Goal: Task Accomplishment & Management: Complete application form

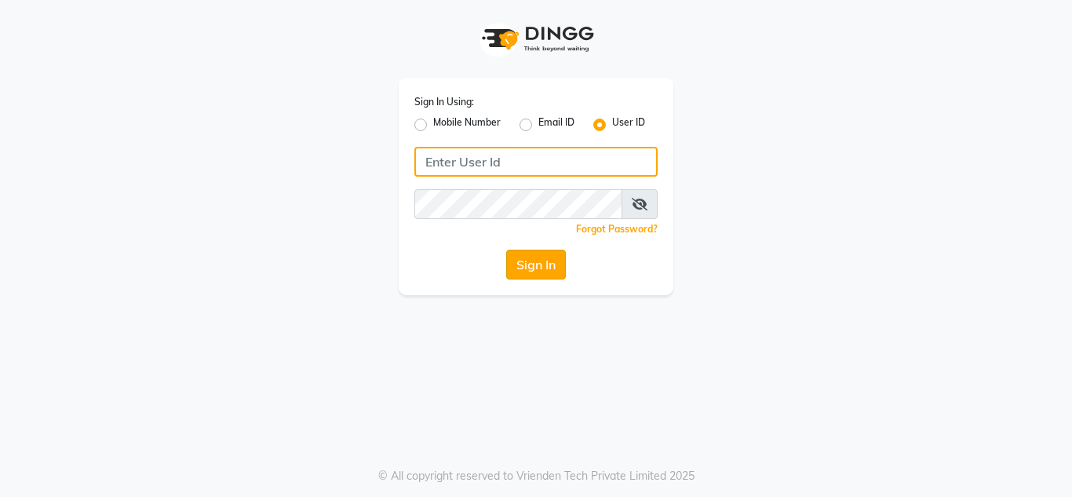
type input "[DEMOGRAPHIC_DATA]"
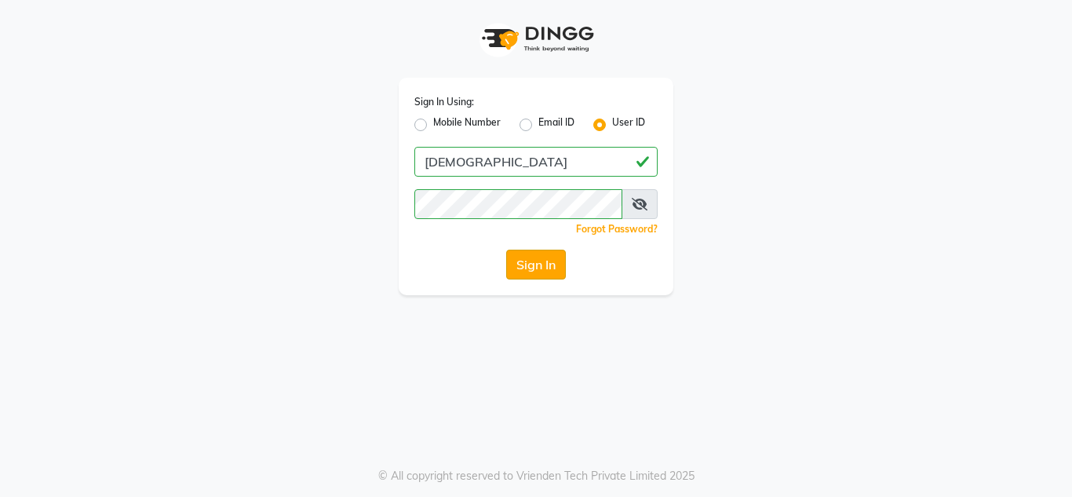
click at [522, 268] on button "Sign In" at bounding box center [536, 265] width 60 height 30
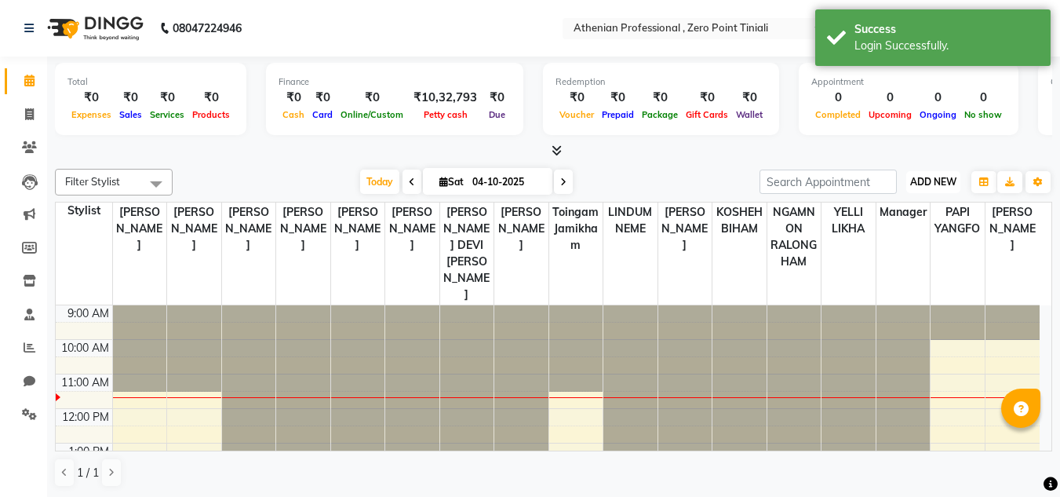
click at [931, 181] on span "ADD NEW" at bounding box center [933, 182] width 46 height 12
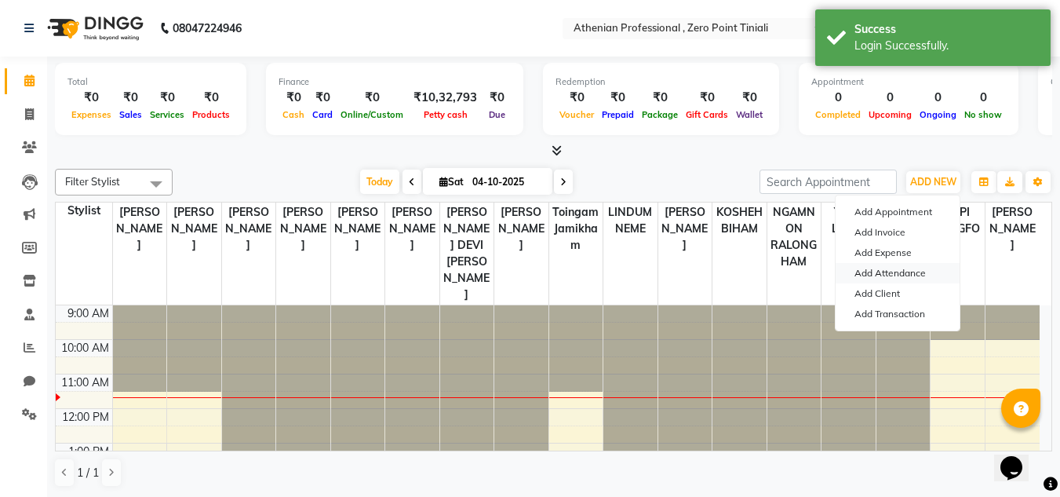
click at [921, 272] on link "Add Attendance" at bounding box center [898, 273] width 124 height 20
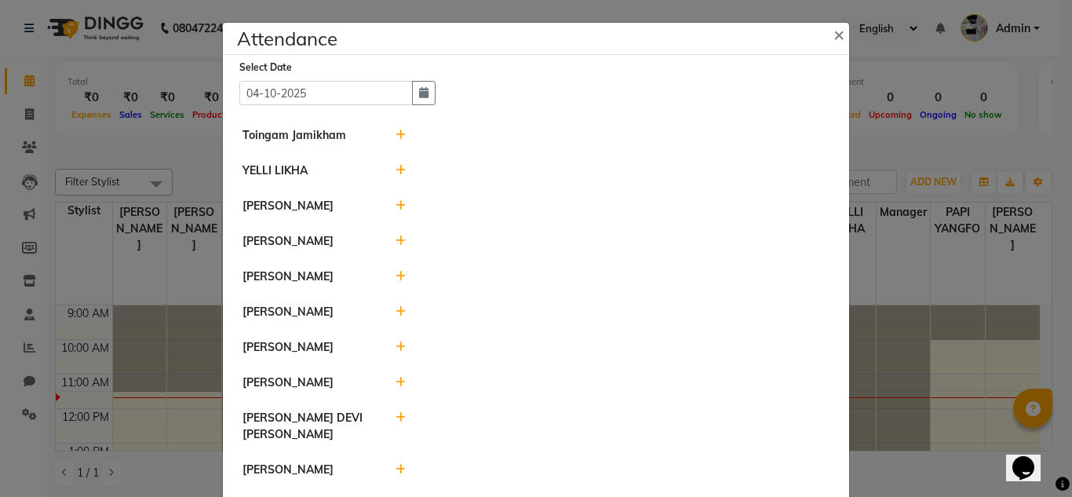
click at [396, 170] on icon at bounding box center [401, 170] width 10 height 11
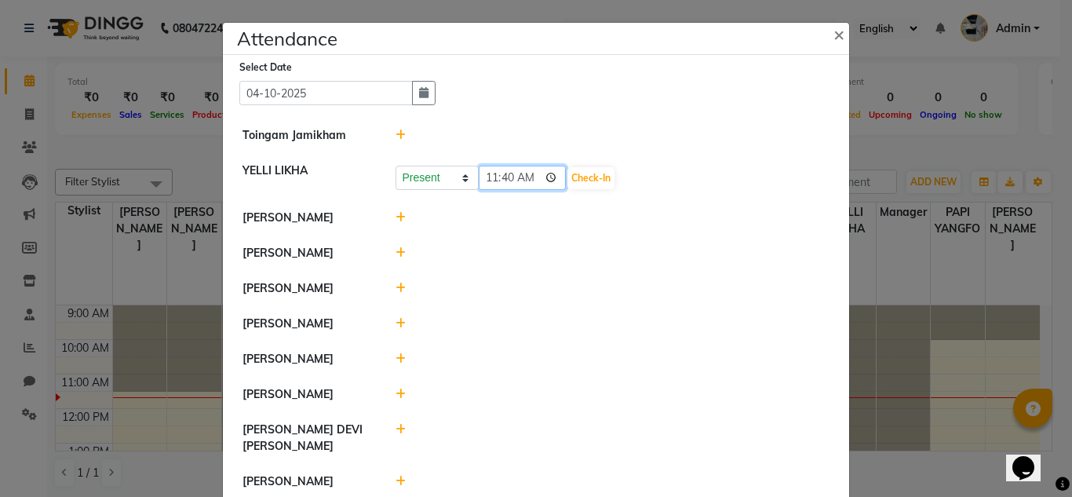
click at [500, 181] on input "11:40" at bounding box center [523, 178] width 88 height 24
type input "11:34"
click at [567, 174] on button "Check-In" at bounding box center [590, 178] width 47 height 22
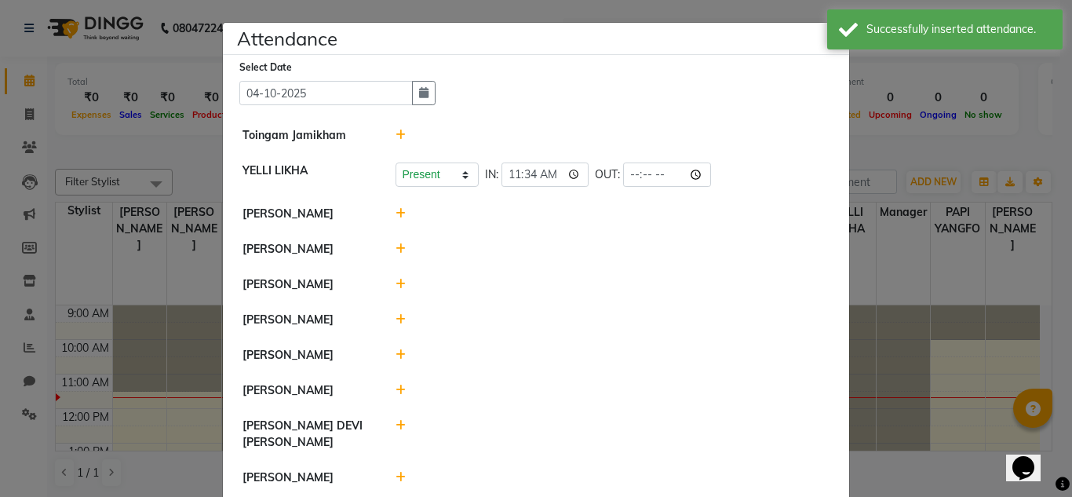
click at [398, 138] on icon at bounding box center [401, 135] width 10 height 11
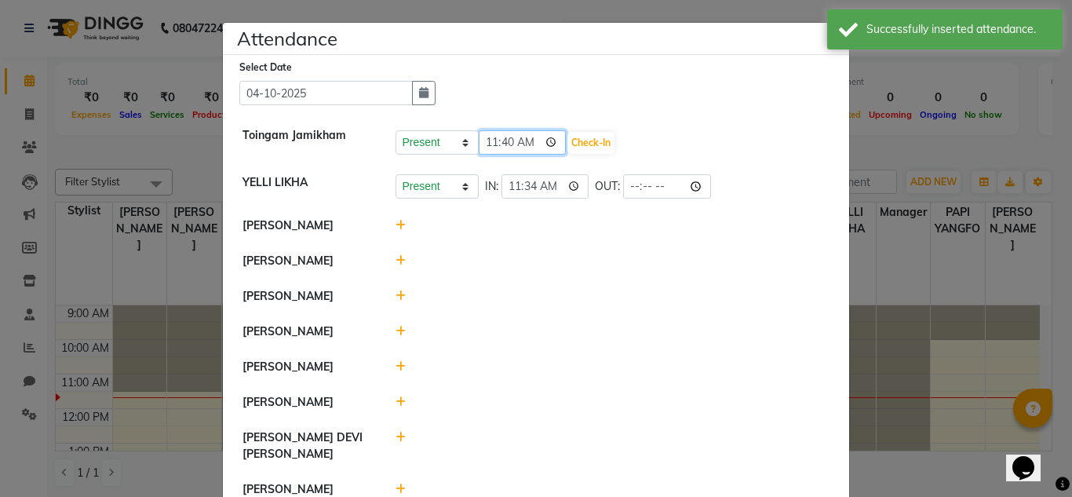
click at [487, 145] on input "11:40" at bounding box center [523, 142] width 88 height 24
type input "09:00"
click at [488, 144] on input "09:00" at bounding box center [523, 142] width 88 height 24
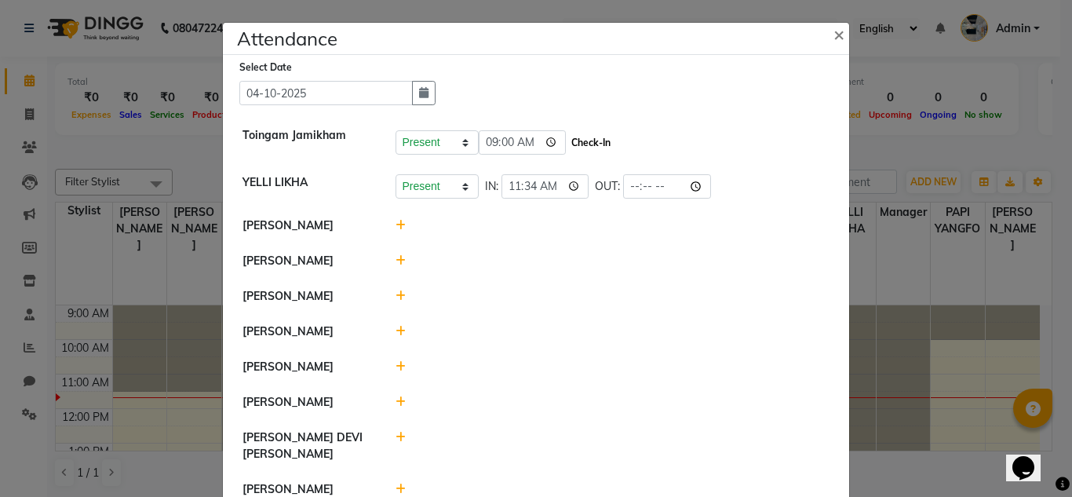
click at [572, 146] on button "Check-In" at bounding box center [590, 143] width 47 height 22
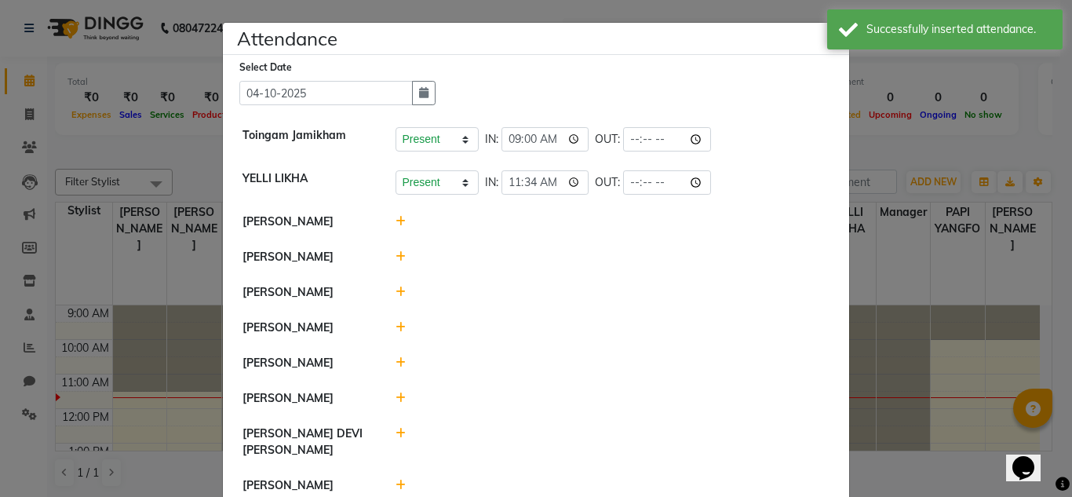
scroll to position [16, 0]
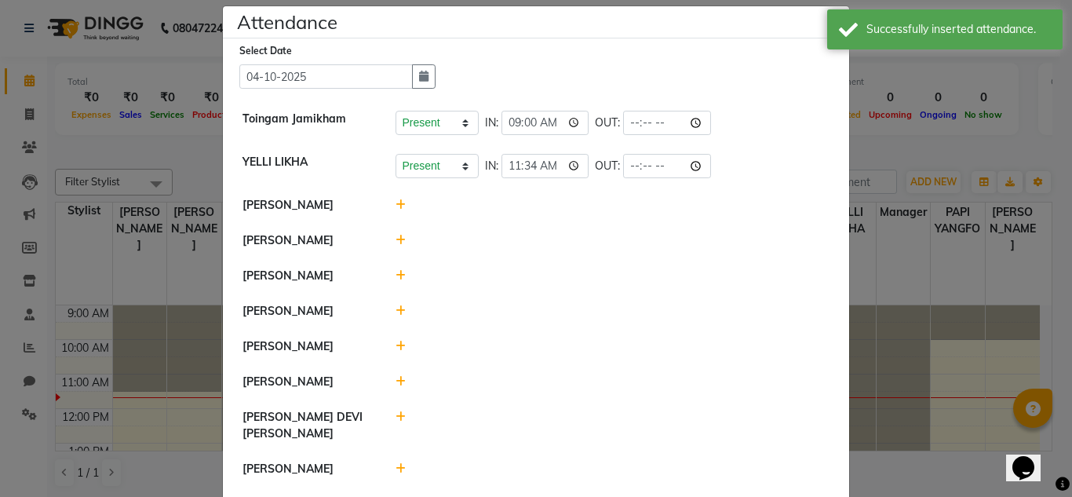
click at [396, 243] on icon at bounding box center [401, 240] width 10 height 11
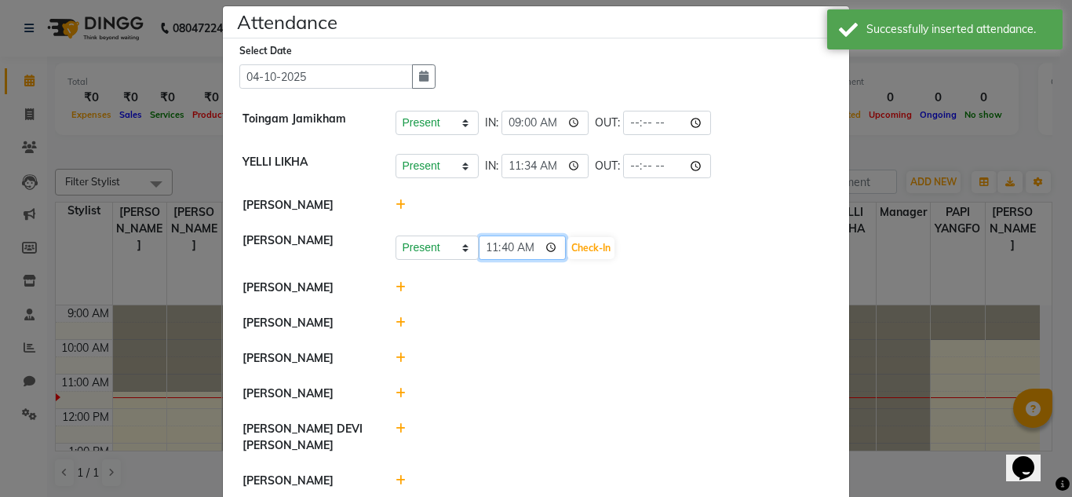
click at [501, 251] on input "11:40" at bounding box center [523, 247] width 88 height 24
type input "11:37"
click at [567, 245] on button "Check-In" at bounding box center [590, 248] width 47 height 22
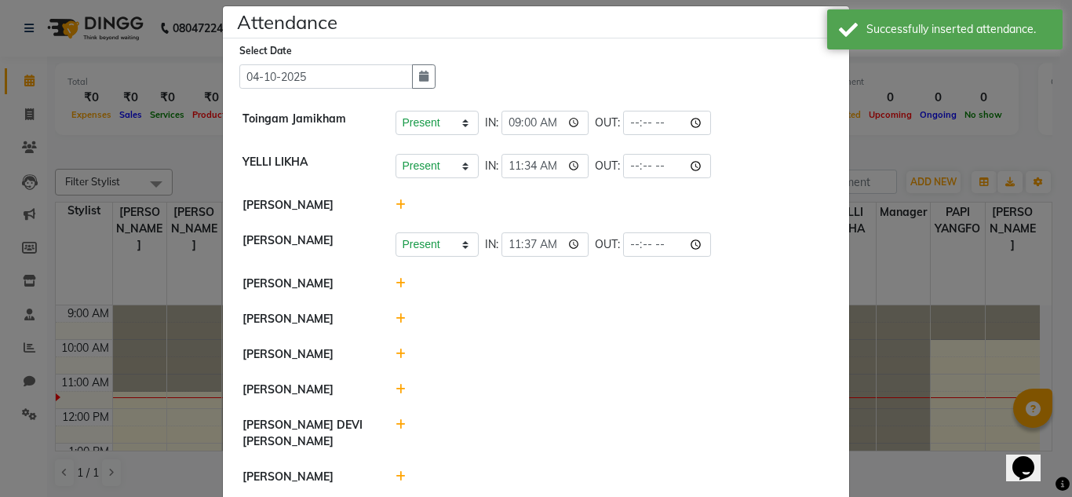
click at [396, 359] on icon at bounding box center [401, 353] width 10 height 11
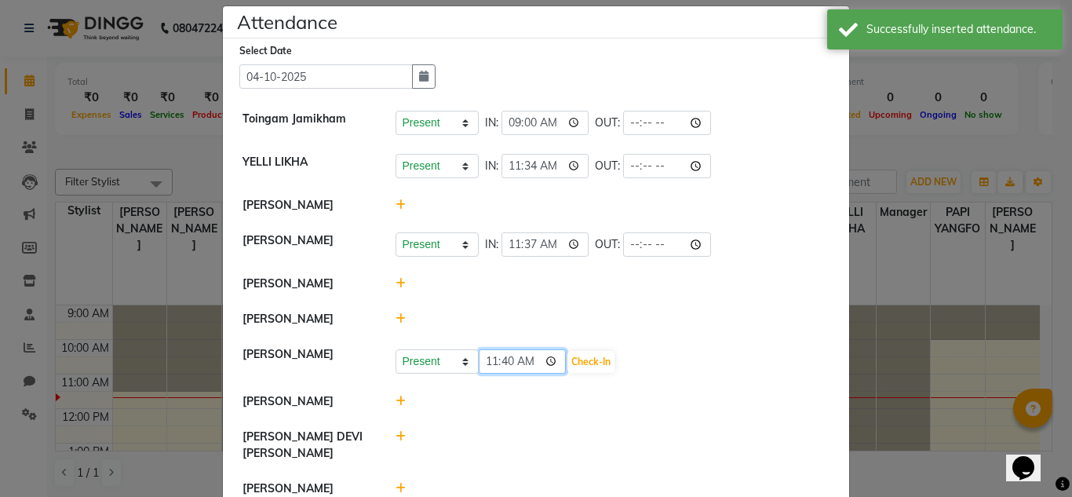
click at [505, 363] on input "11:40" at bounding box center [523, 361] width 88 height 24
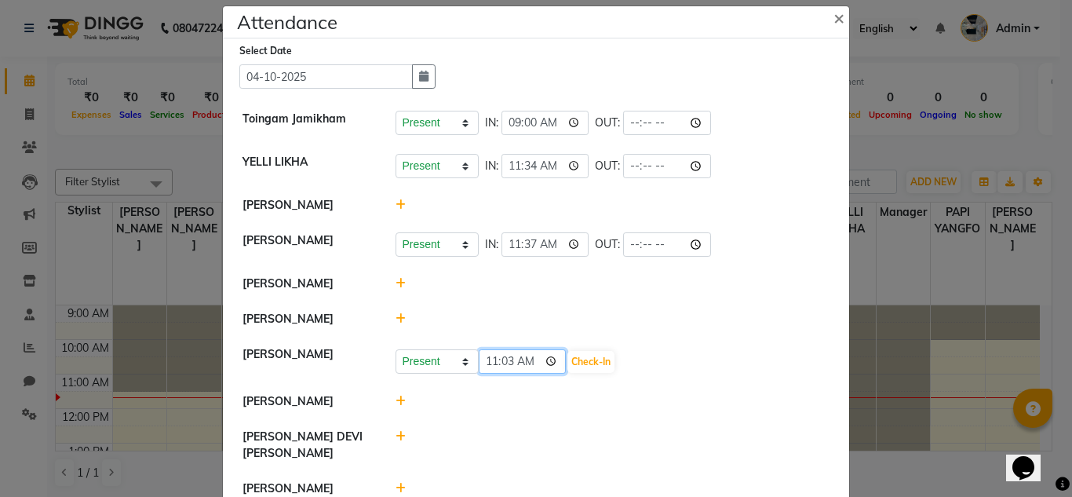
type input "11:37"
click at [576, 361] on button "Check-In" at bounding box center [590, 362] width 47 height 22
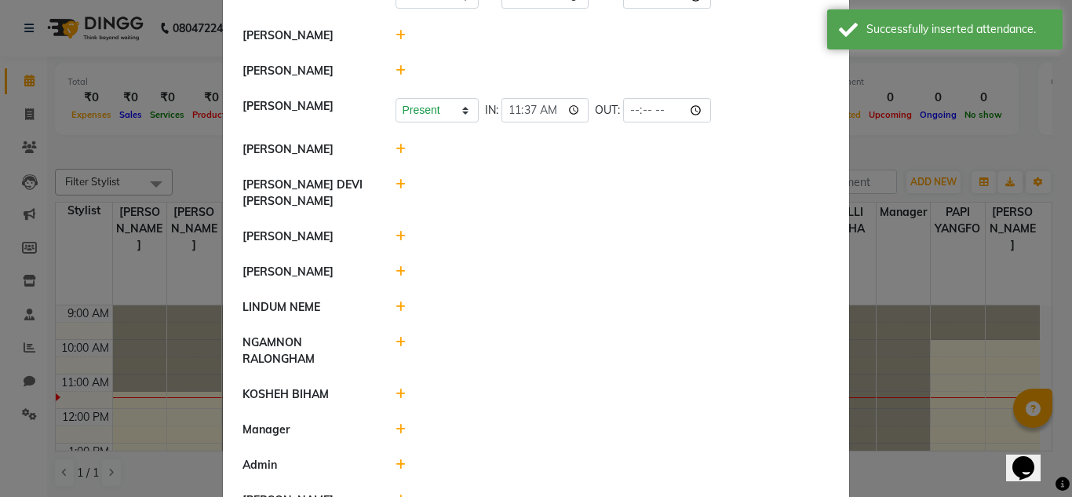
scroll to position [266, 0]
click at [398, 229] on icon at bounding box center [401, 234] width 10 height 11
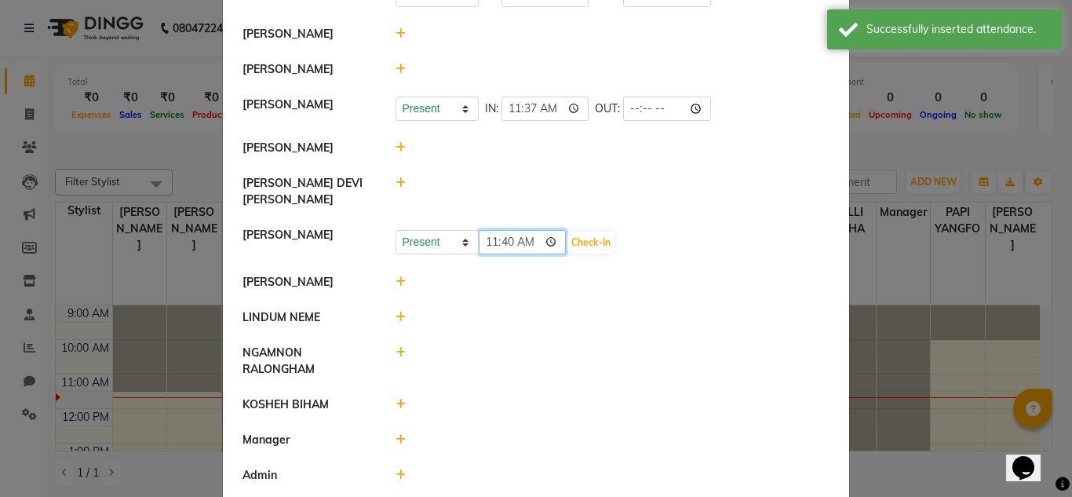
click at [502, 242] on input "11:40" at bounding box center [523, 242] width 88 height 24
click at [486, 232] on input "03:00" at bounding box center [523, 242] width 88 height 24
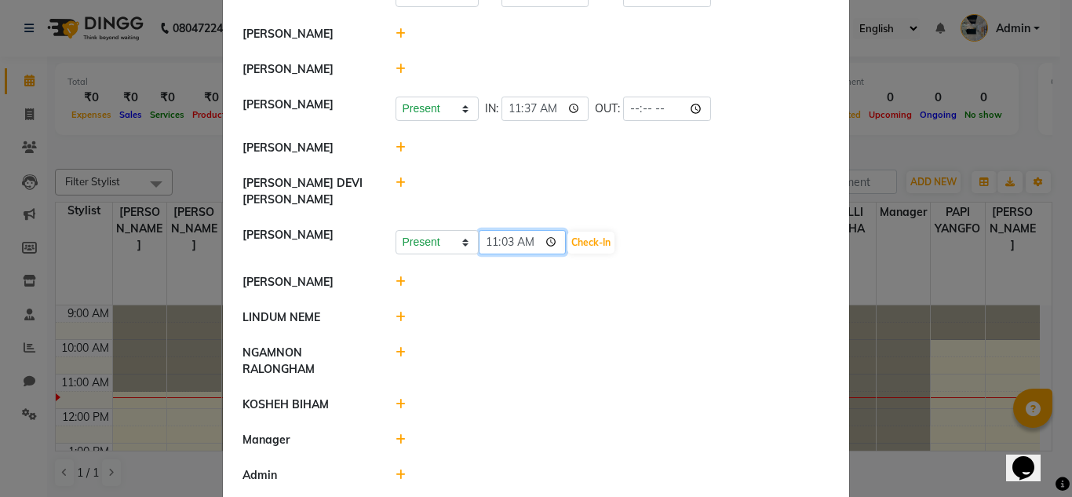
type input "11:30"
click at [574, 232] on button "Check-In" at bounding box center [590, 243] width 47 height 22
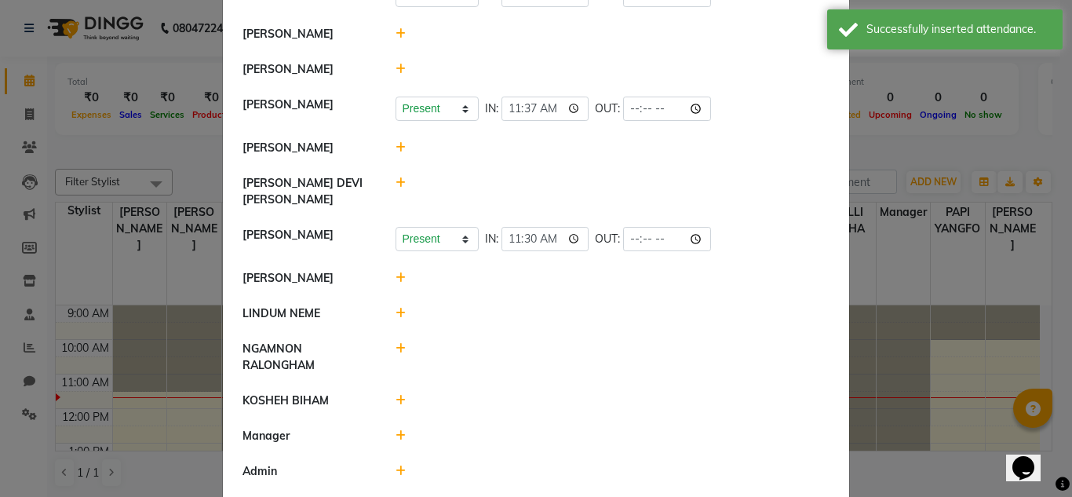
click at [396, 343] on icon at bounding box center [401, 348] width 10 height 11
click at [486, 352] on input "11:41" at bounding box center [523, 356] width 88 height 24
type input "08:00"
click at [570, 350] on button "Check-In" at bounding box center [590, 356] width 47 height 22
click at [396, 395] on icon at bounding box center [401, 400] width 10 height 11
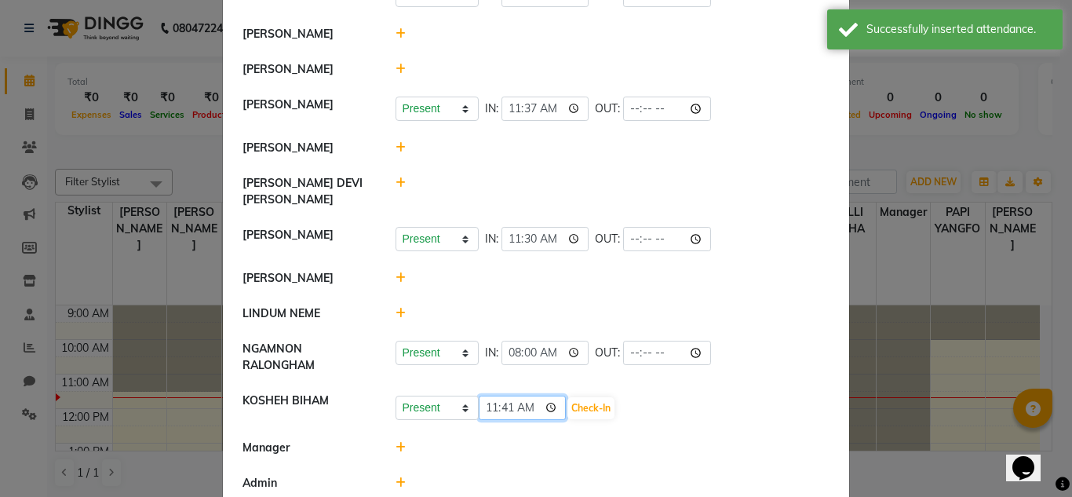
click at [487, 399] on input "11:41" at bounding box center [523, 408] width 88 height 24
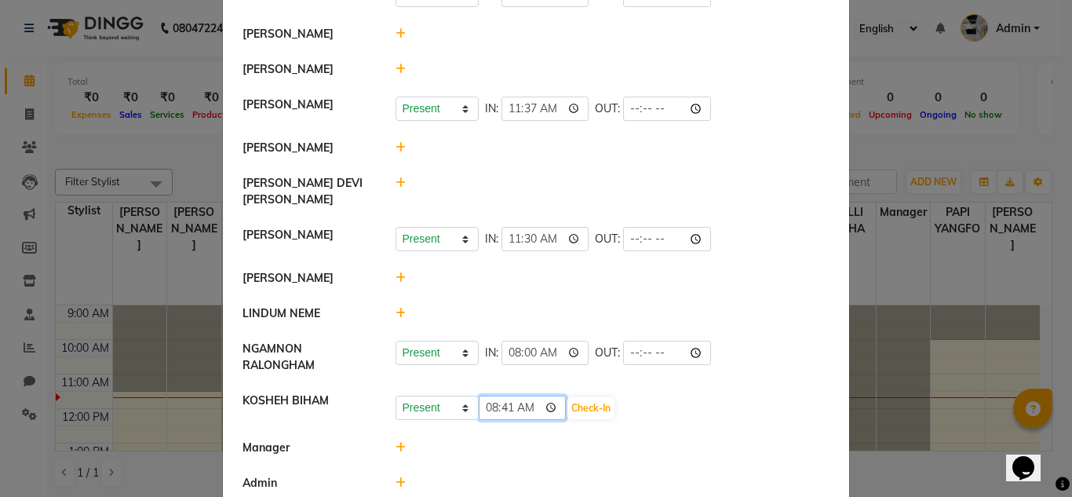
type input "08:00"
click at [567, 398] on button "Check-In" at bounding box center [590, 408] width 47 height 22
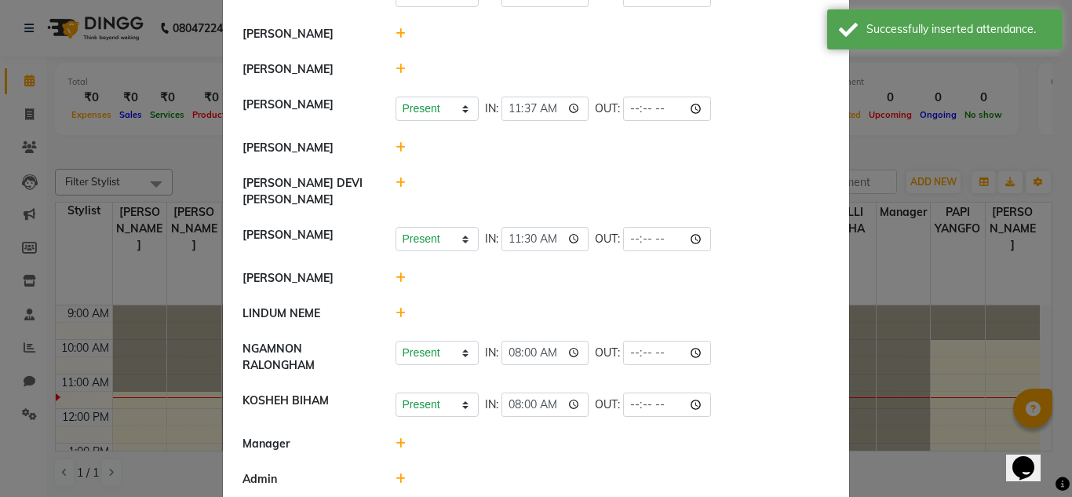
scroll to position [391, 0]
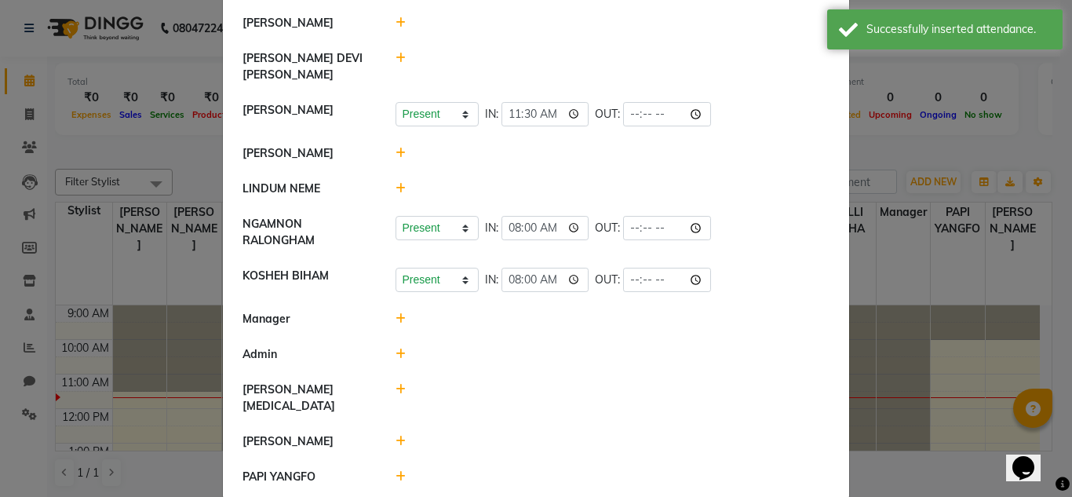
click at [396, 436] on icon at bounding box center [401, 441] width 10 height 11
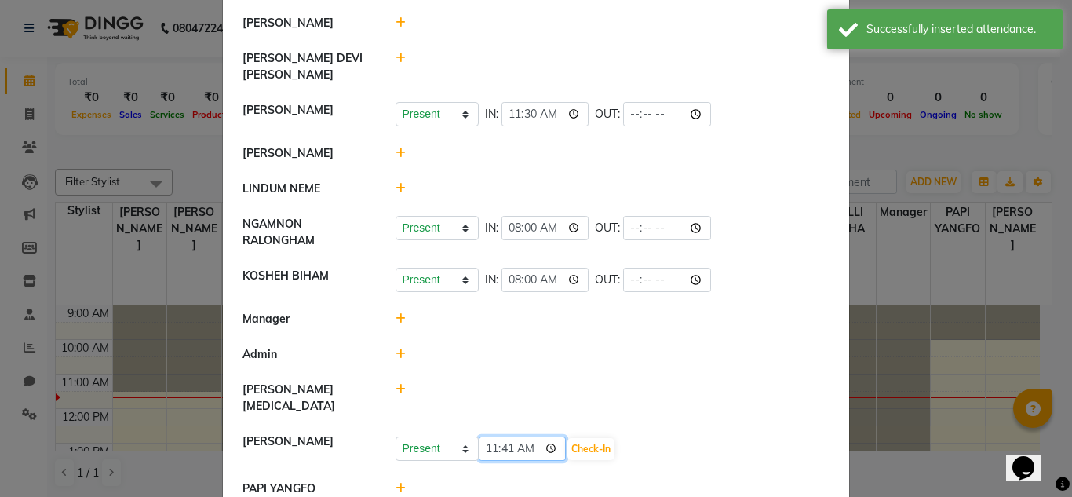
click at [487, 436] on input "11:41" at bounding box center [523, 448] width 88 height 24
type input "08:00"
click at [571, 438] on button "Check-In" at bounding box center [590, 449] width 47 height 22
click at [396, 479] on icon at bounding box center [401, 484] width 10 height 11
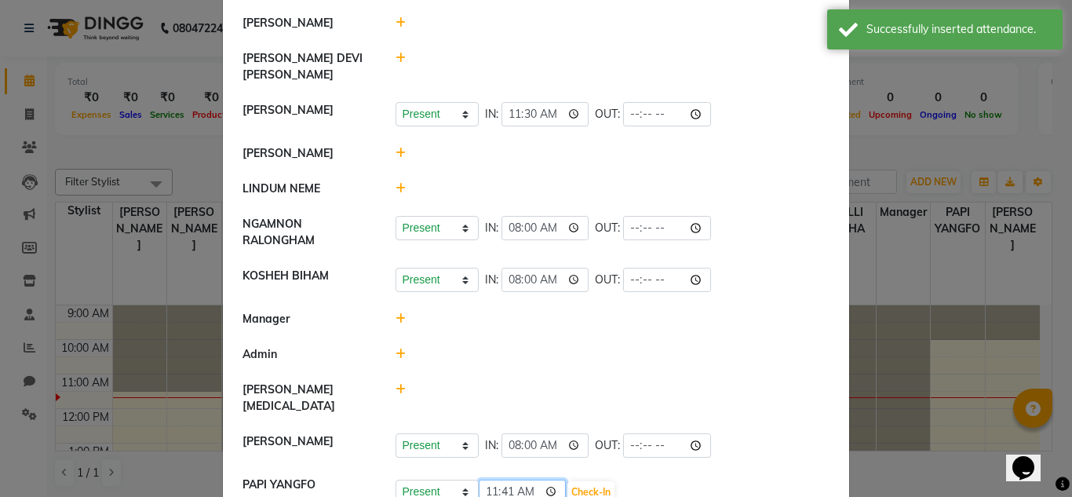
click at [492, 480] on input "11:41" at bounding box center [523, 492] width 88 height 24
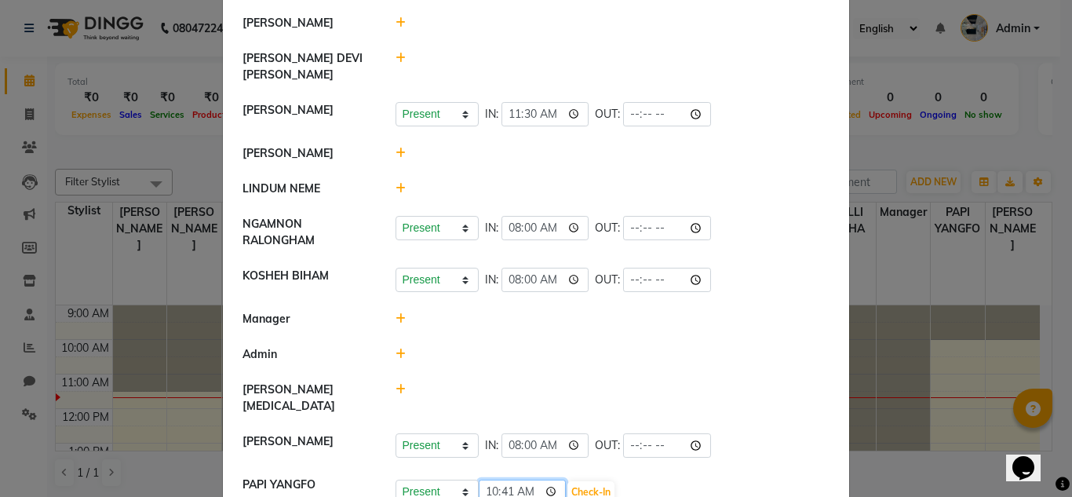
type input "10:00"
click at [574, 481] on button "Check-In" at bounding box center [590, 492] width 47 height 22
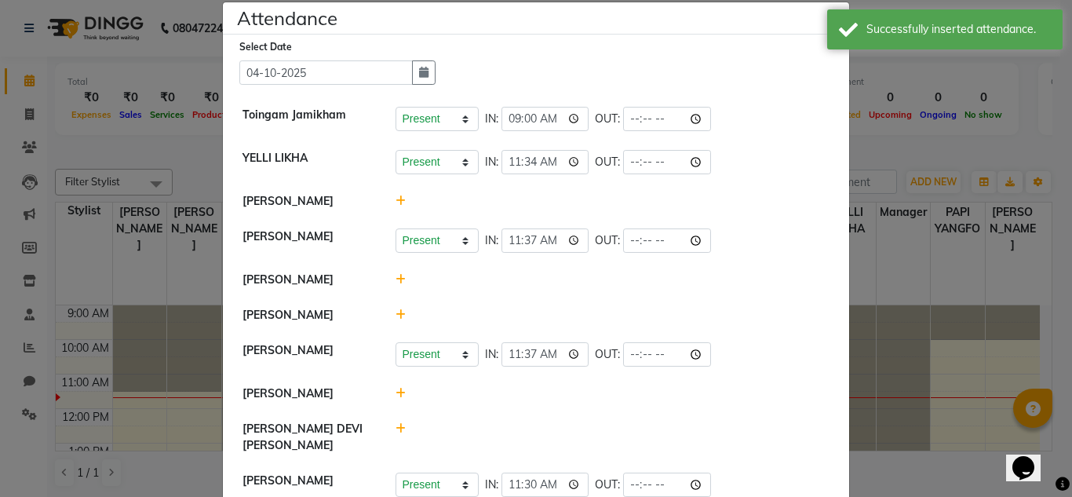
scroll to position [0, 0]
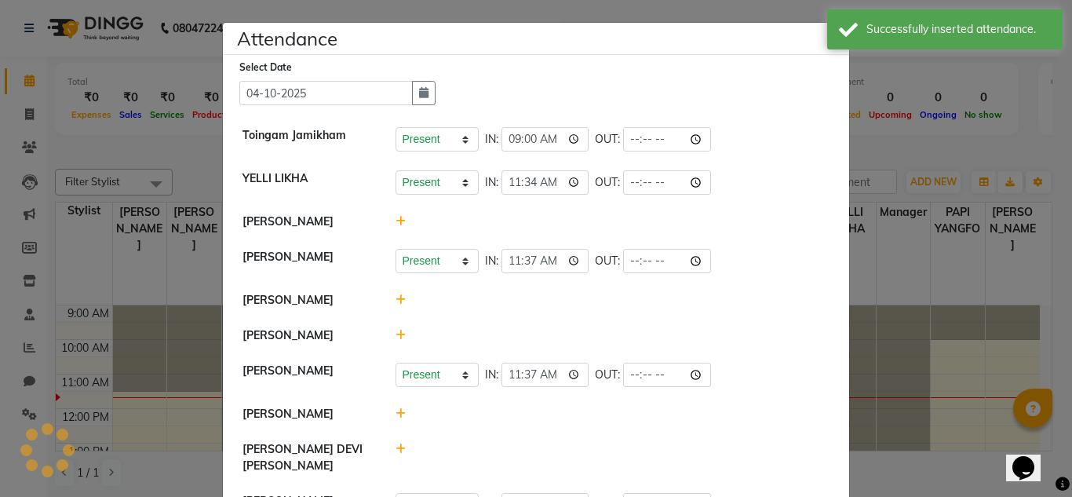
click at [396, 224] on icon at bounding box center [401, 221] width 10 height 11
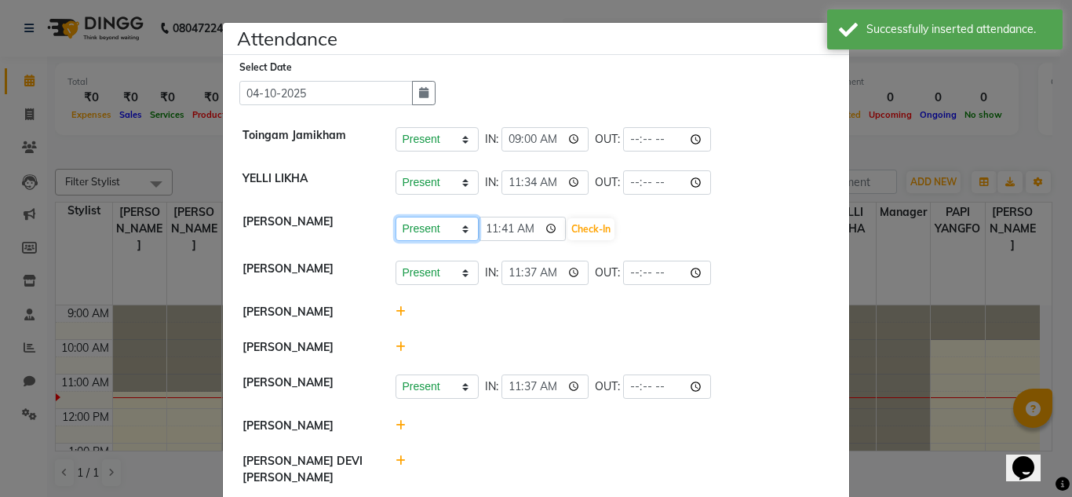
click at [462, 232] on select "Present Absent Late Half Day Weekly Off" at bounding box center [437, 229] width 83 height 24
select select "A"
click at [396, 217] on select "Present Absent Late Half Day Weekly Off" at bounding box center [437, 229] width 83 height 24
click at [494, 232] on button "Save" at bounding box center [495, 229] width 31 height 22
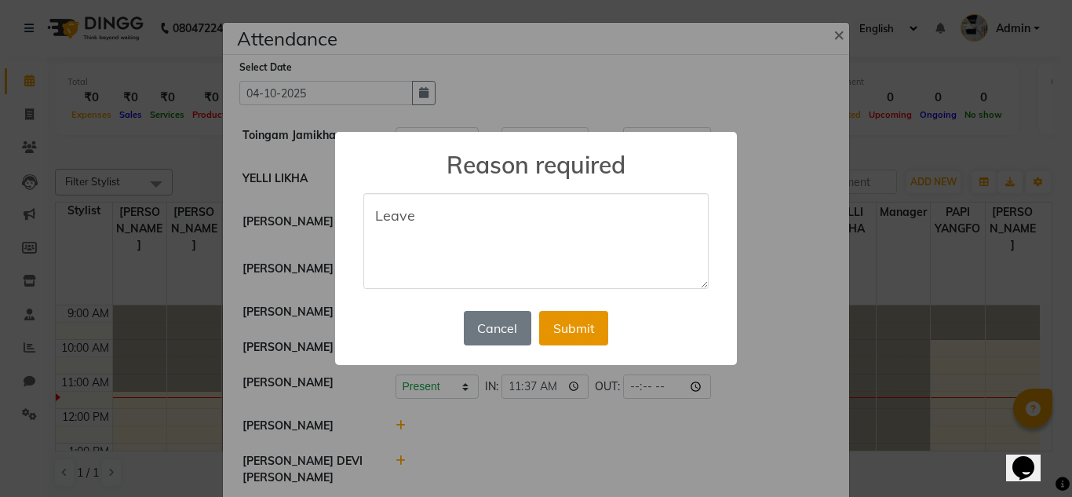
type textarea "Leave"
click at [584, 341] on button "Submit" at bounding box center [573, 328] width 69 height 35
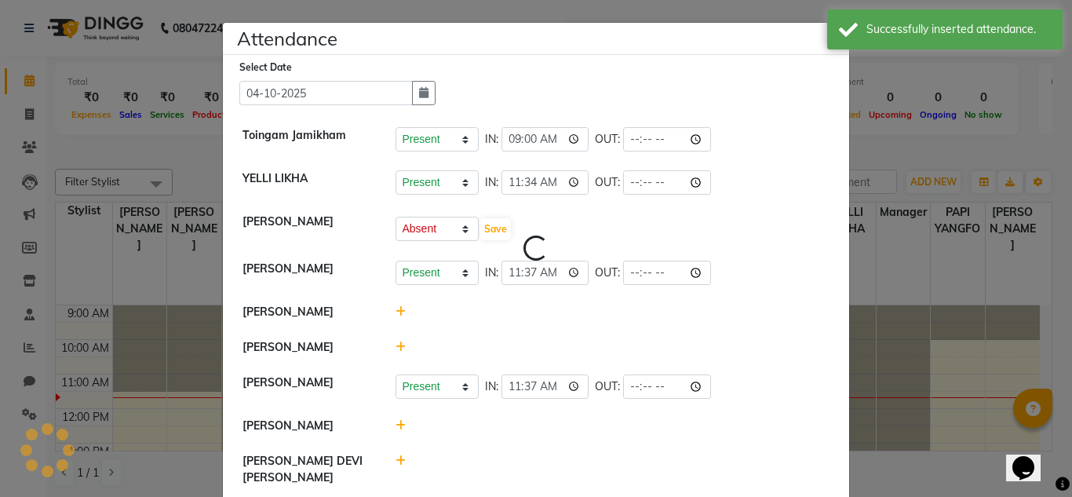
select select "A"
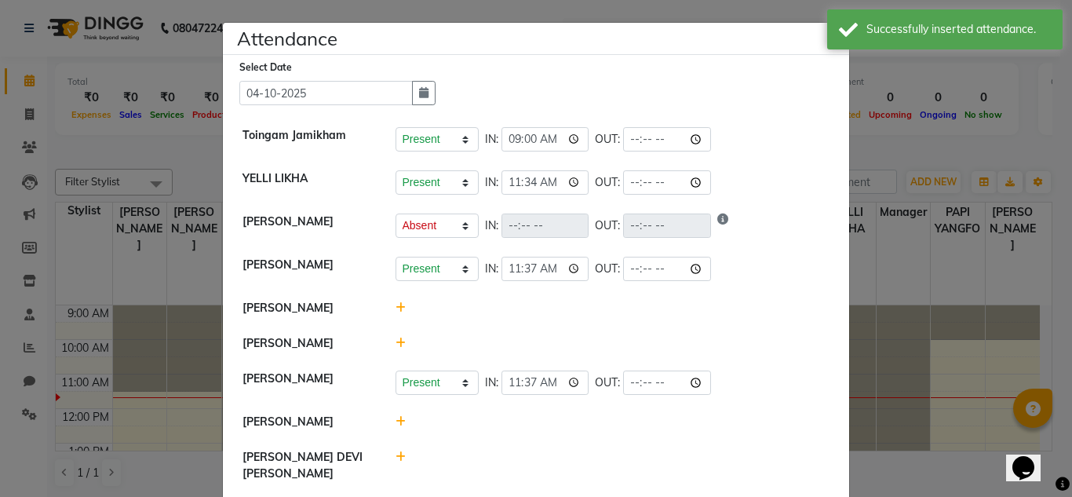
click at [396, 309] on icon at bounding box center [401, 307] width 10 height 11
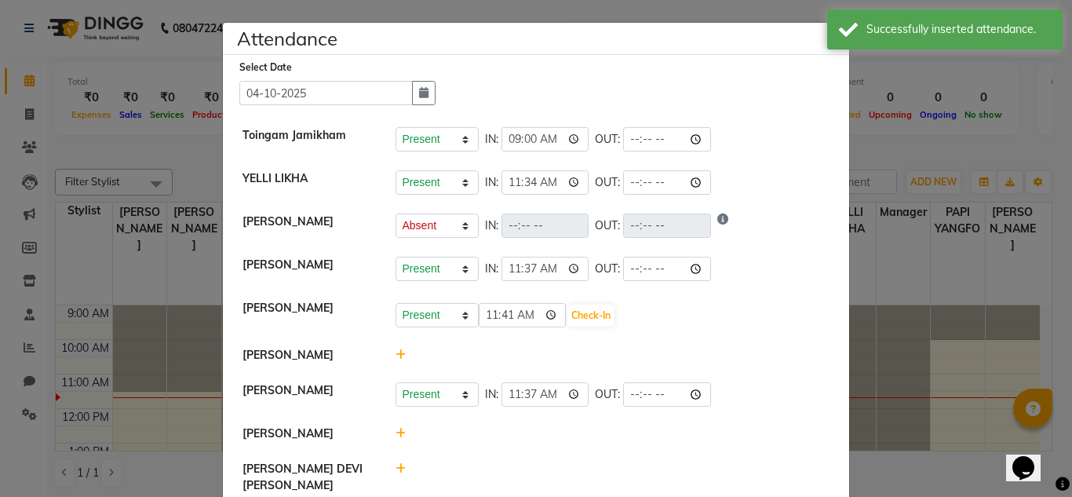
click at [396, 357] on icon at bounding box center [401, 354] width 10 height 11
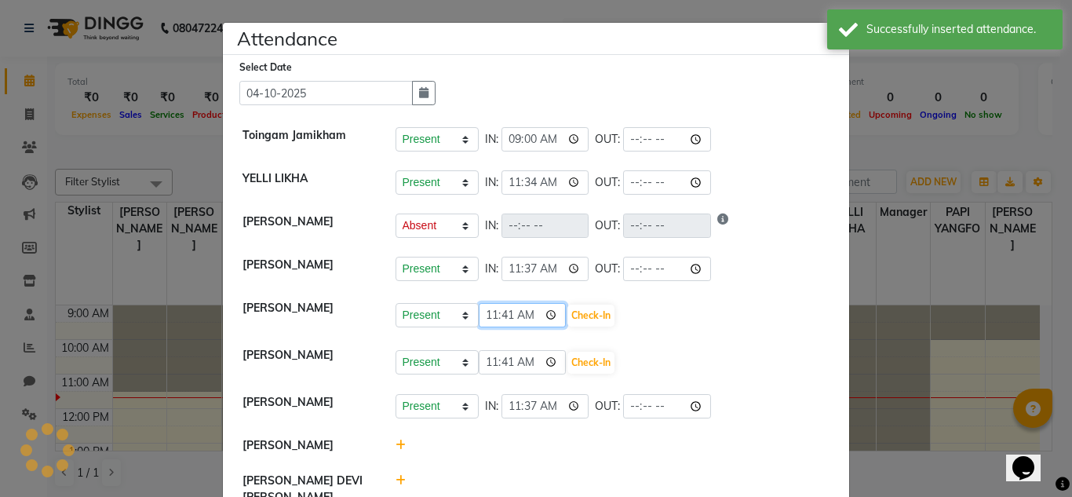
click at [487, 315] on input "11:41" at bounding box center [523, 315] width 88 height 24
type input "10:15"
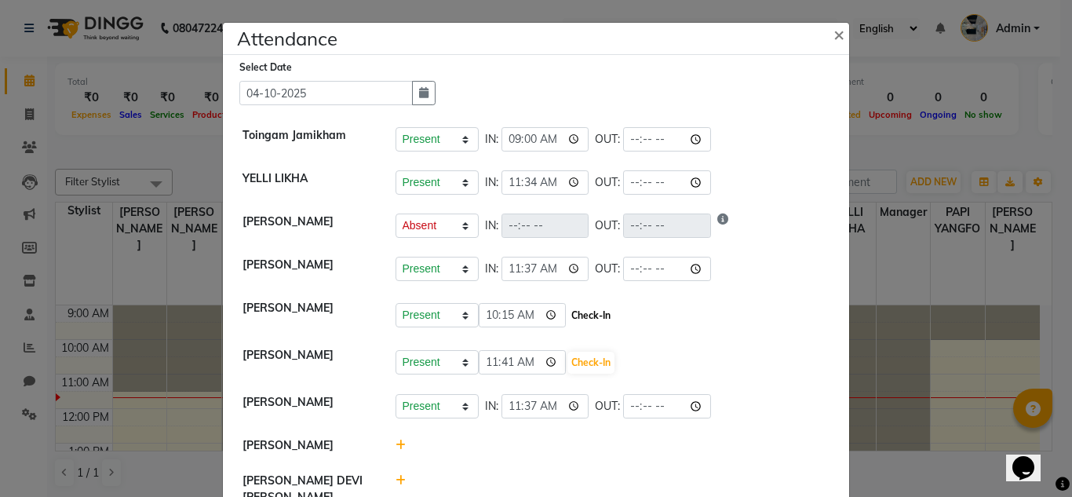
click at [567, 312] on button "Check-In" at bounding box center [590, 316] width 47 height 22
select select "A"
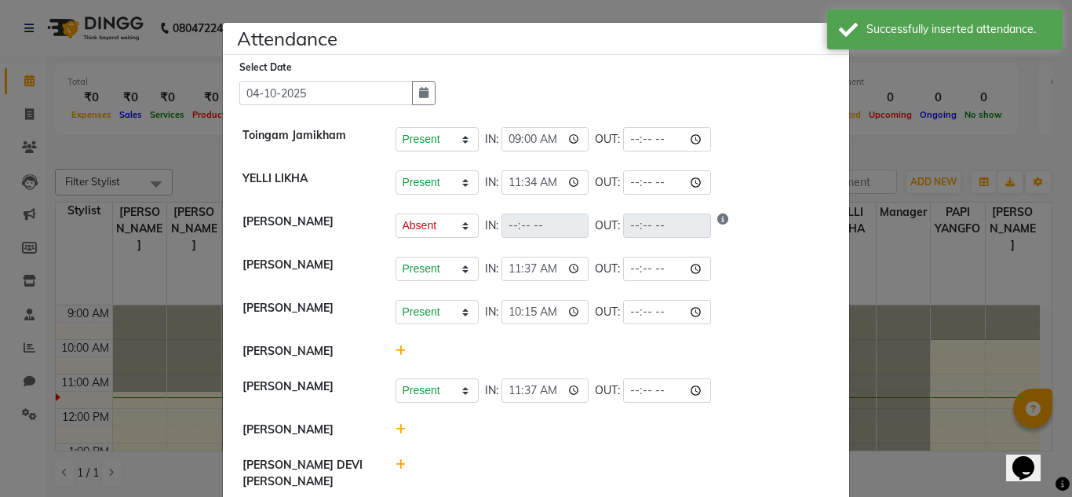
click at [396, 352] on icon at bounding box center [401, 350] width 10 height 11
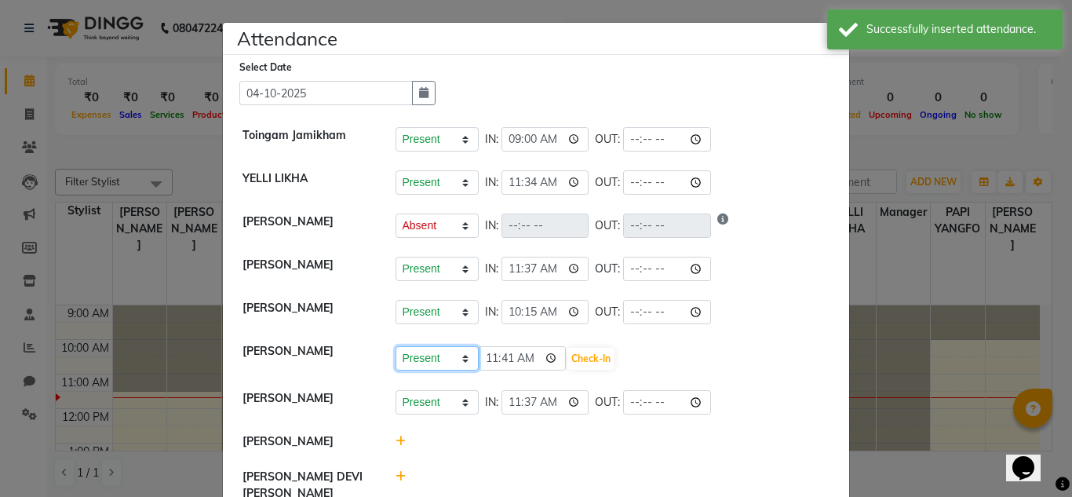
click at [458, 356] on select "Present Absent Late Half Day Weekly Off" at bounding box center [437, 358] width 83 height 24
select select "A"
click at [396, 346] on select "Present Absent Late Half Day Weekly Off" at bounding box center [437, 358] width 83 height 24
click at [487, 363] on button "Save" at bounding box center [495, 359] width 31 height 22
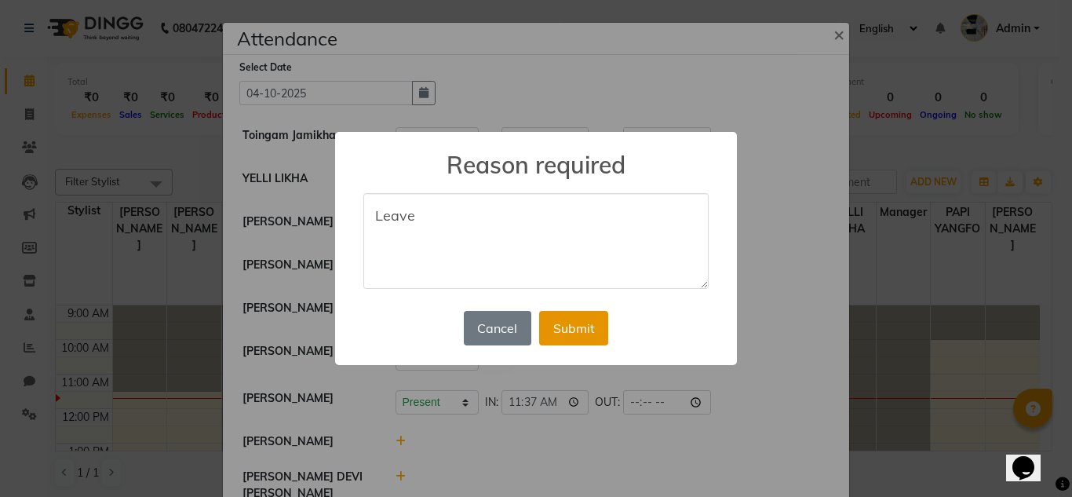
type textarea "Leave"
click at [575, 333] on button "Submit" at bounding box center [573, 328] width 69 height 35
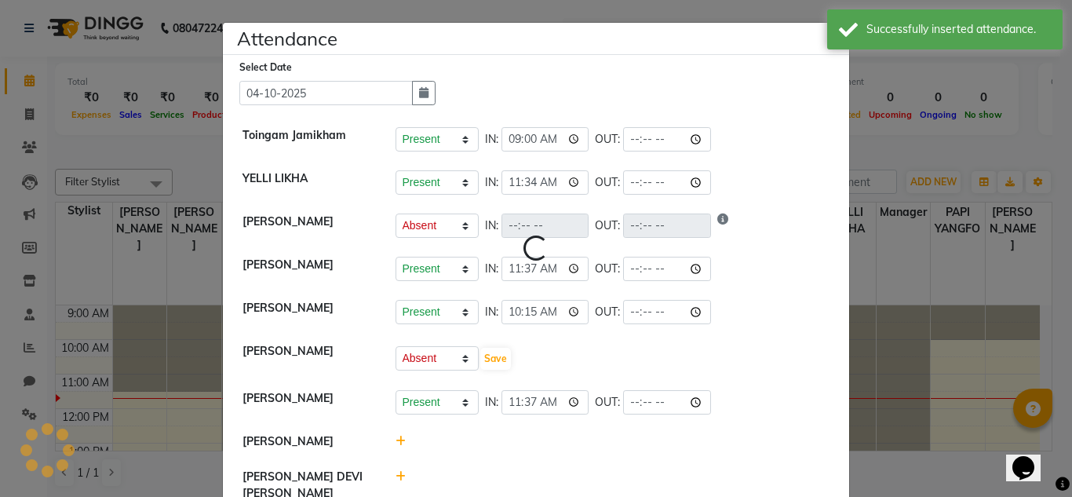
select select "A"
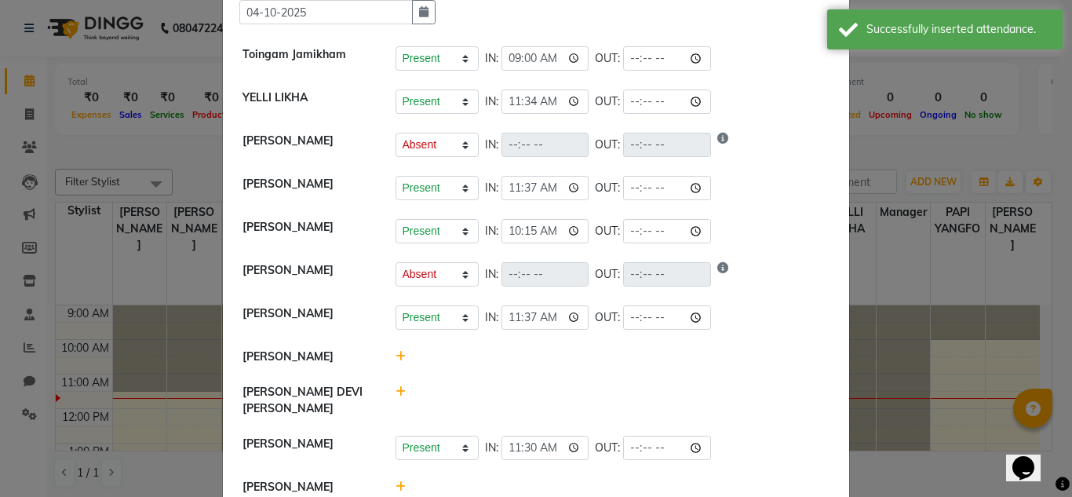
scroll to position [82, 0]
click at [399, 361] on icon at bounding box center [401, 355] width 10 height 11
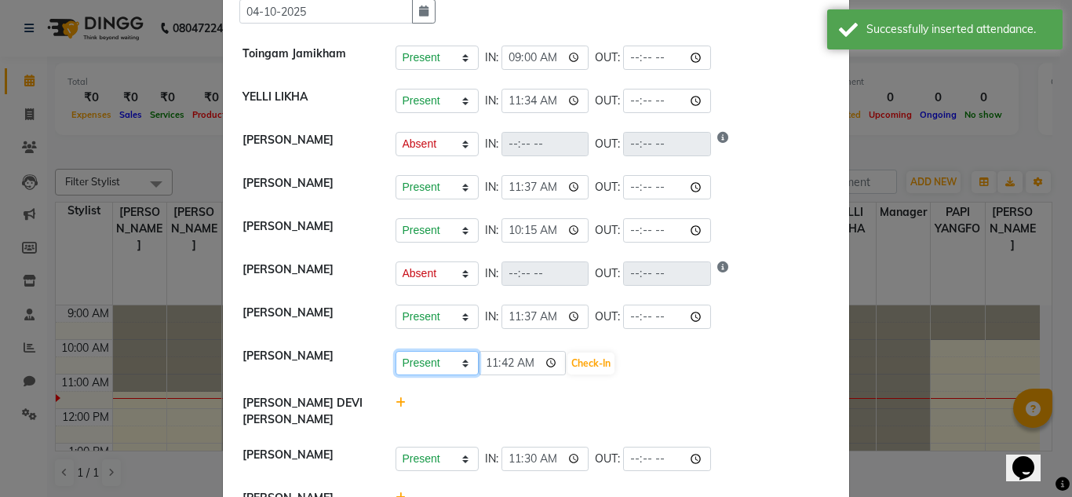
click at [460, 371] on select "Present Absent Late Half Day Weekly Off" at bounding box center [437, 363] width 83 height 24
select select "A"
click at [396, 359] on select "Present Absent Late Half Day Weekly Off" at bounding box center [437, 363] width 83 height 24
click at [489, 370] on button "Save" at bounding box center [495, 363] width 31 height 22
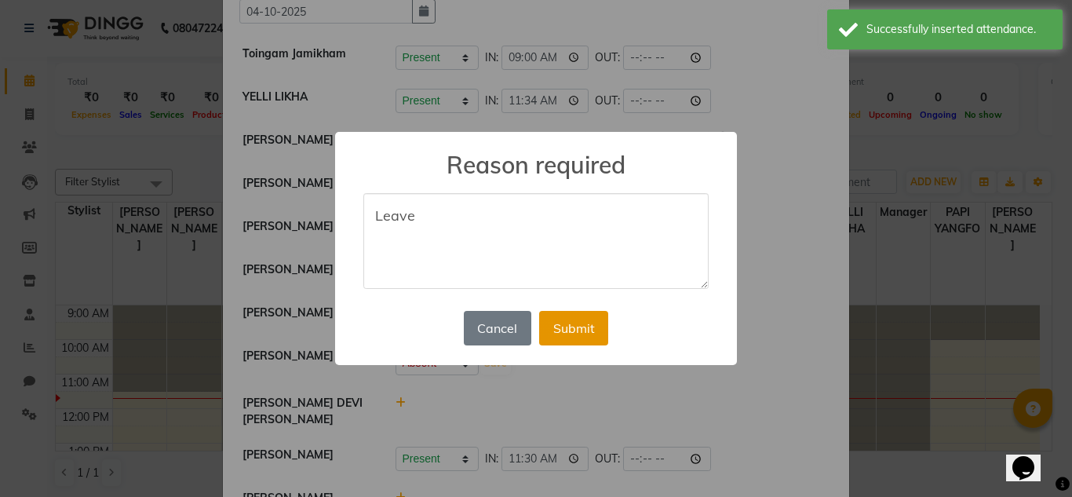
type textarea "Leave"
click at [582, 336] on button "Submit" at bounding box center [573, 328] width 69 height 35
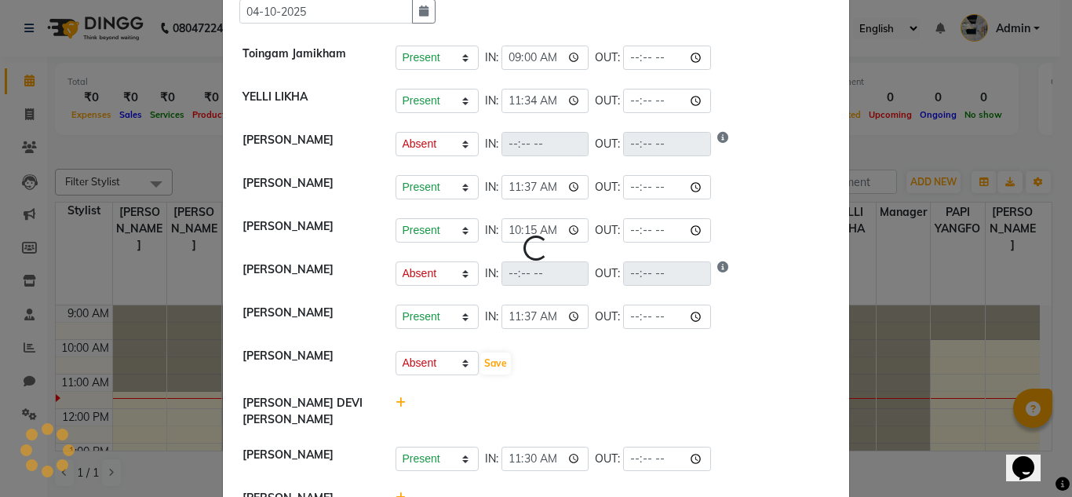
select select "A"
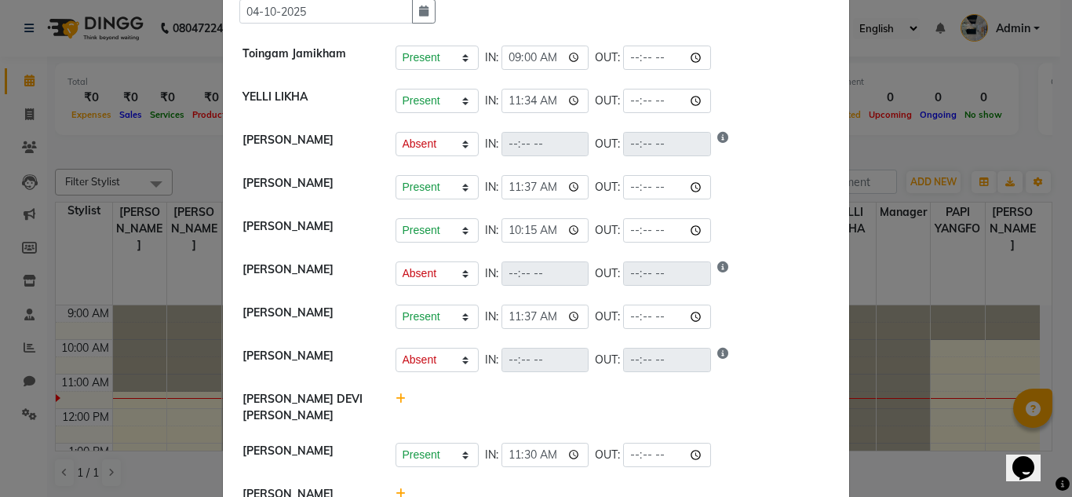
click at [396, 404] on icon at bounding box center [401, 398] width 10 height 11
click at [465, 411] on select "Present Absent Late Half Day Weekly Off" at bounding box center [437, 406] width 83 height 24
select select "A"
click at [396, 403] on select "Present Absent Late Half Day Weekly Off" at bounding box center [437, 406] width 83 height 24
click at [491, 416] on button "Save" at bounding box center [495, 407] width 31 height 22
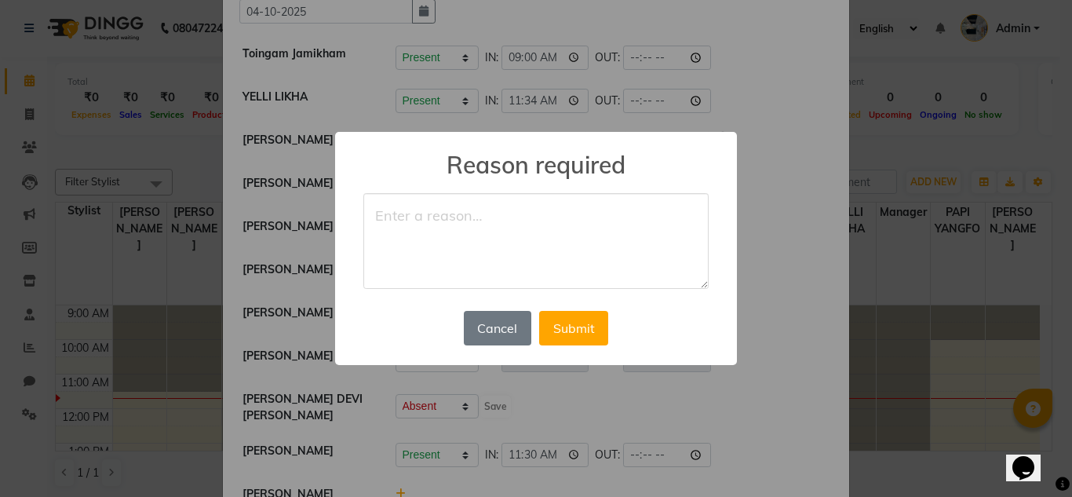
click at [491, 416] on div "× Reason required Cancel No Submit" at bounding box center [536, 248] width 1072 height 497
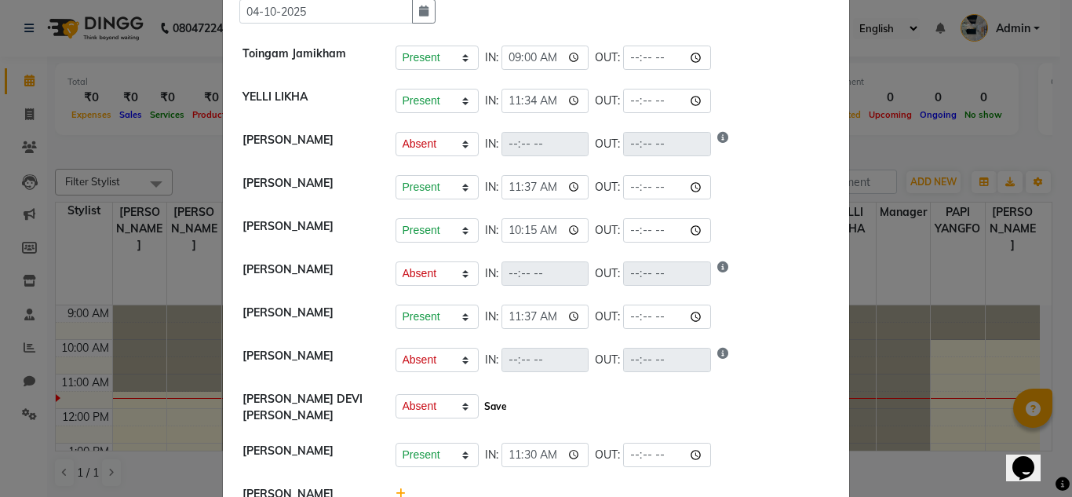
click at [494, 418] on button "Save" at bounding box center [495, 407] width 31 height 22
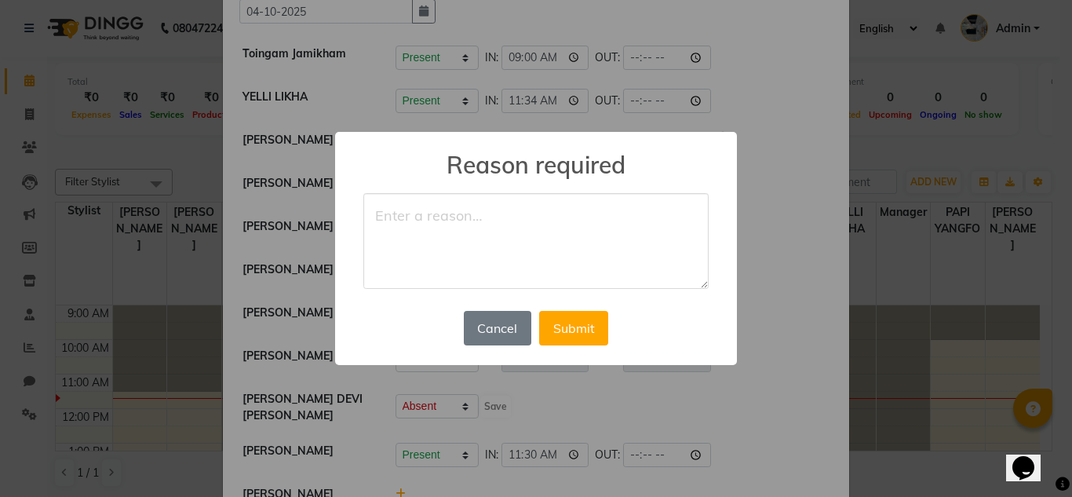
type textarea "l"
type textarea "Leave"
click at [569, 320] on button "Submit" at bounding box center [573, 328] width 69 height 35
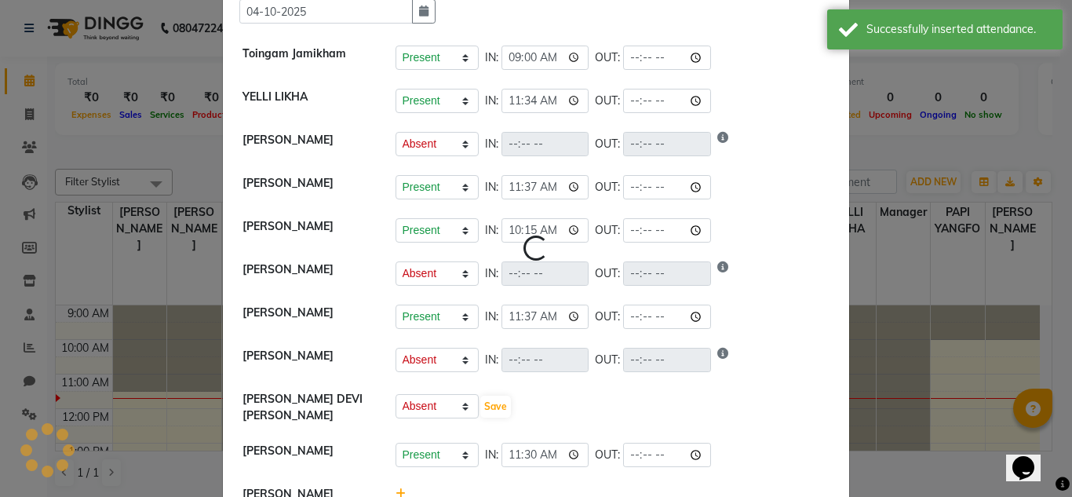
select select "A"
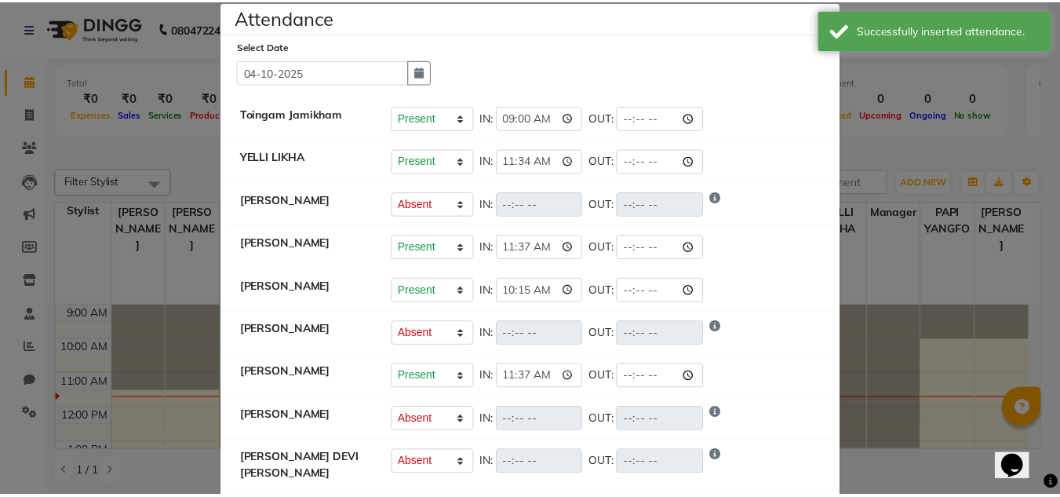
scroll to position [0, 0]
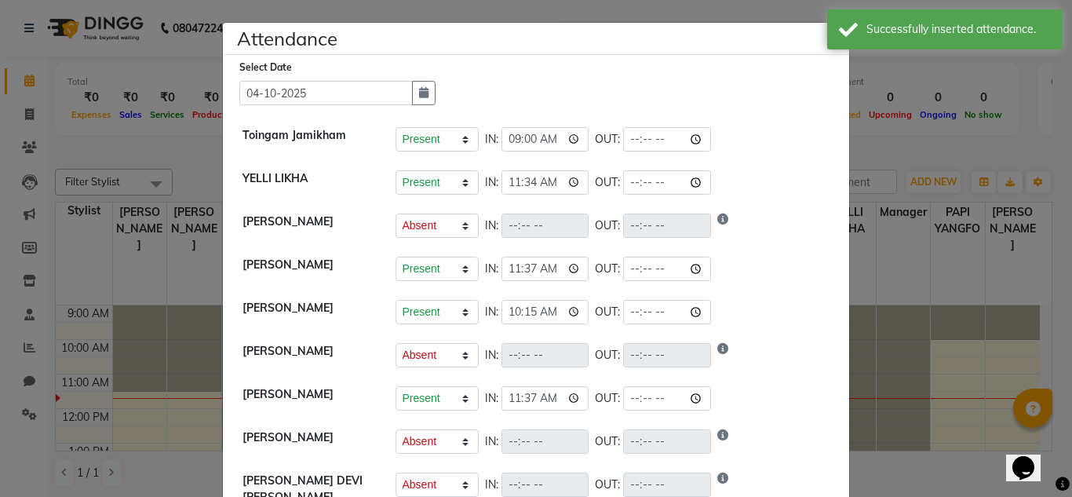
click at [937, 301] on ngb-modal-window "Attendance × Select Date [DATE] Toingam Jamikham Present Absent Late Half Day W…" at bounding box center [536, 248] width 1072 height 497
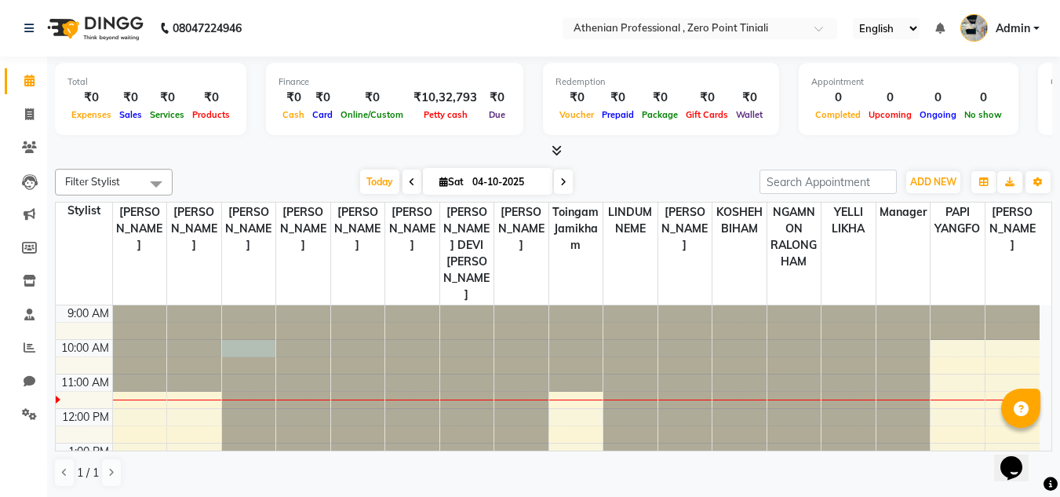
click at [238, 305] on div at bounding box center [249, 305] width 54 height 0
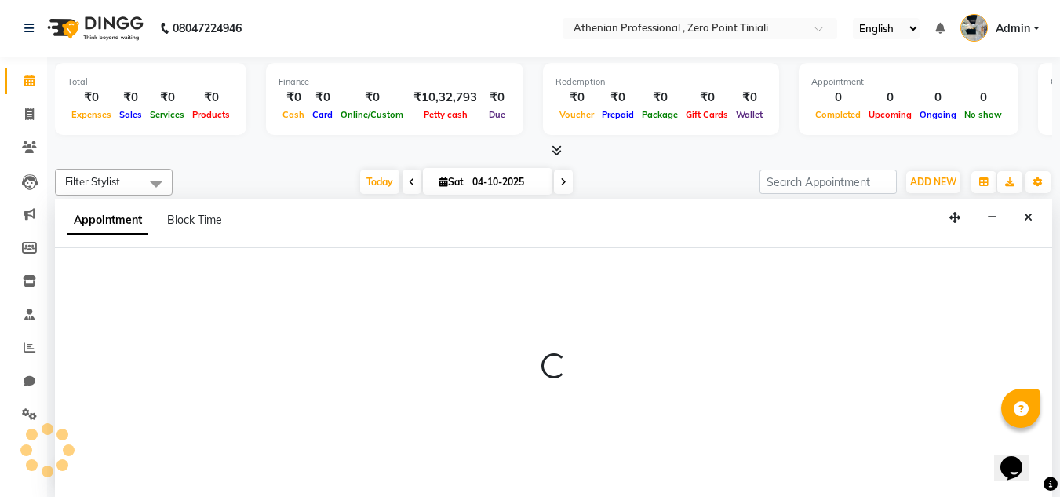
scroll to position [1, 0]
click at [23, 111] on span at bounding box center [29, 114] width 27 height 18
select select "service"
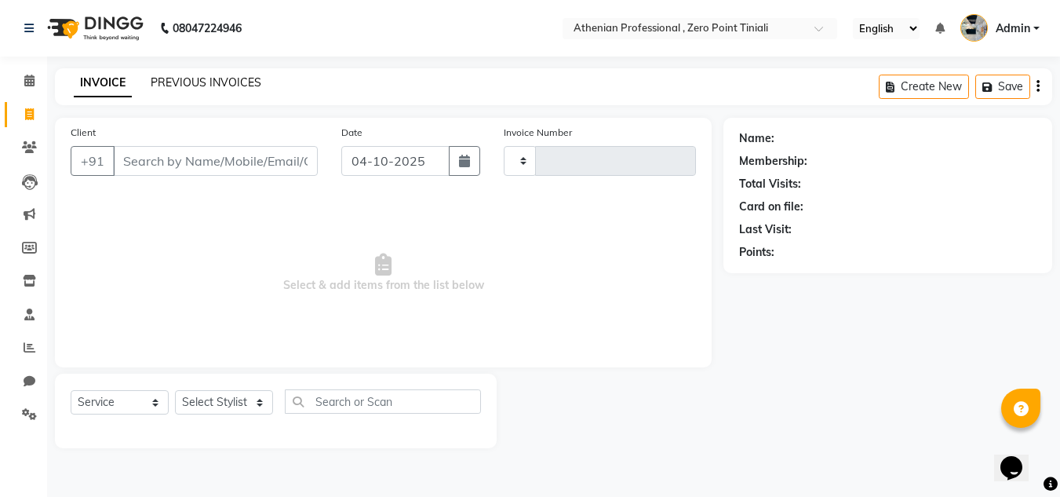
type input "2835"
select select "8300"
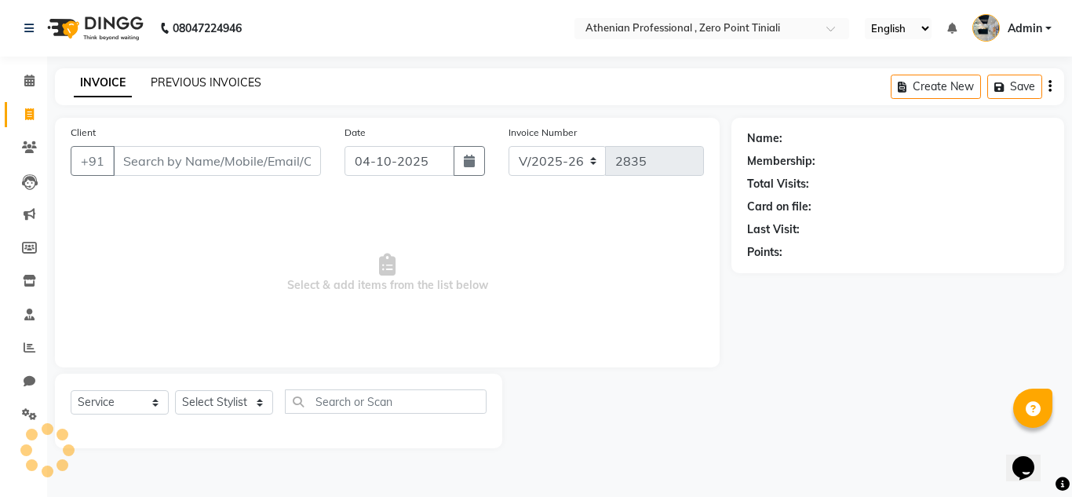
click at [182, 82] on link "PREVIOUS INVOICES" at bounding box center [206, 82] width 111 height 14
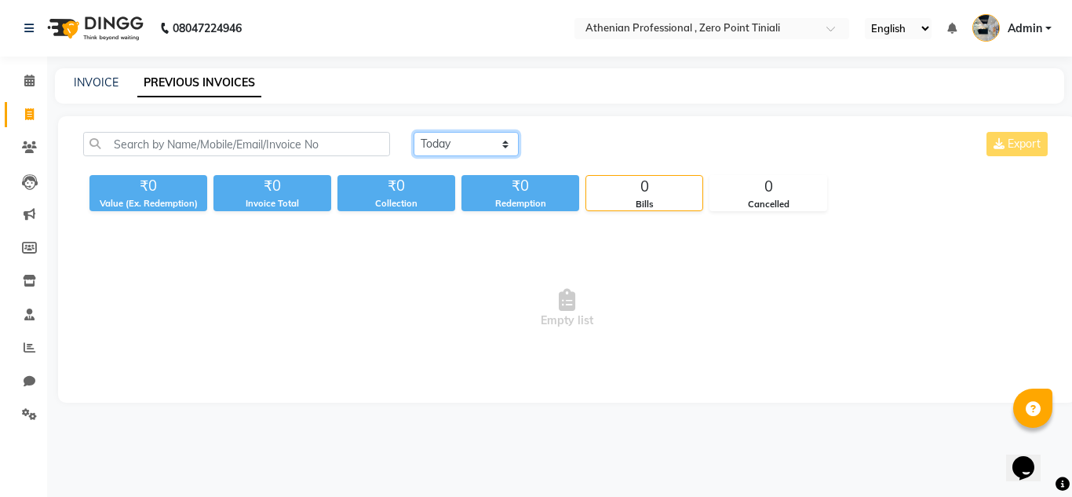
click at [466, 144] on select "[DATE] [DATE] Custom Range" at bounding box center [466, 144] width 105 height 24
select select "yesterday"
click at [414, 132] on select "[DATE] [DATE] Custom Range" at bounding box center [466, 144] width 105 height 24
